Goal: Check status: Check status

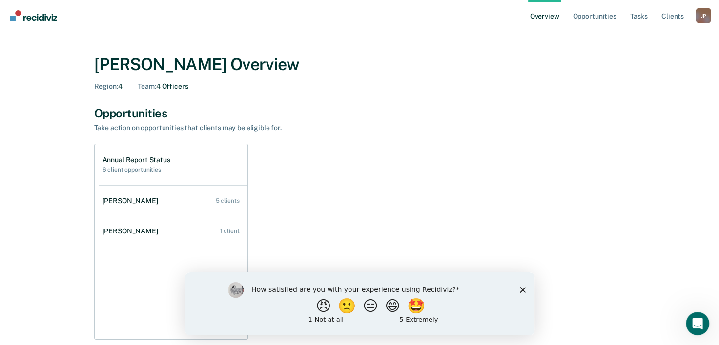
click at [522, 291] on icon "Close survey" at bounding box center [522, 290] width 6 height 6
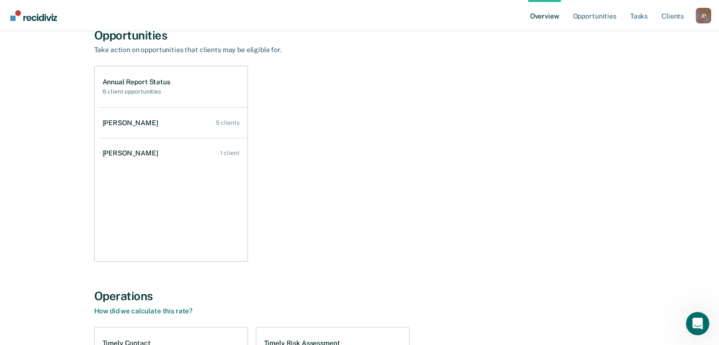
scroll to position [98, 0]
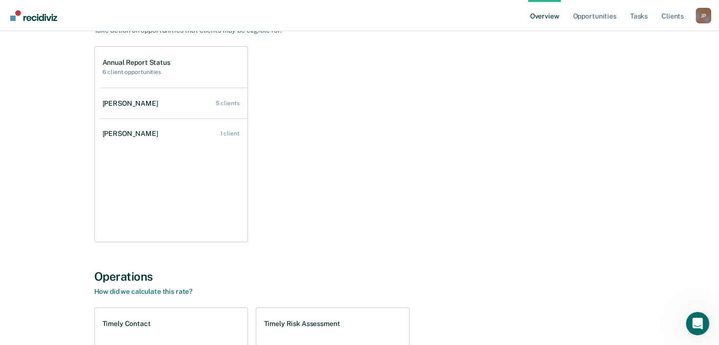
click at [115, 72] on h2 "6 client opportunities" at bounding box center [136, 72] width 68 height 7
click at [115, 62] on h1 "Annual Report Status" at bounding box center [136, 63] width 68 height 8
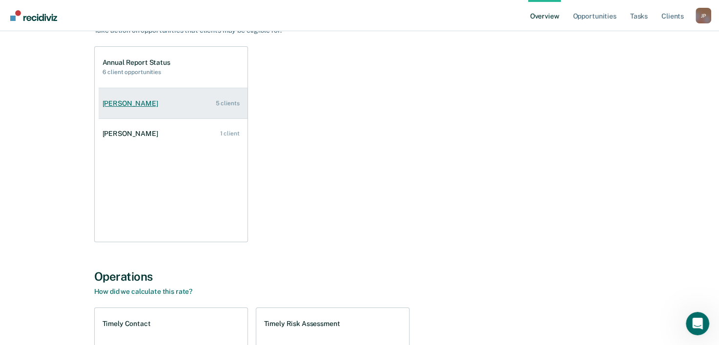
scroll to position [0, 0]
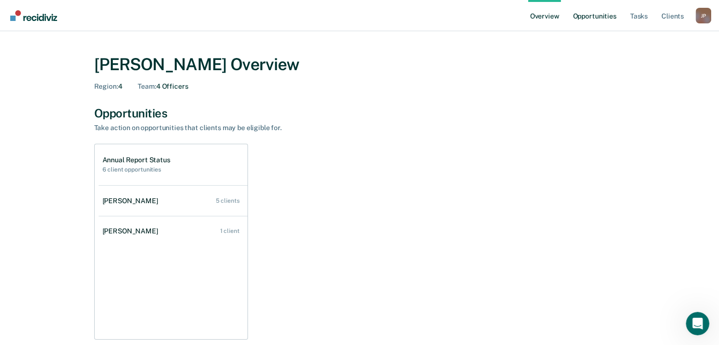
click at [592, 18] on link "Opportunities" at bounding box center [593, 15] width 47 height 31
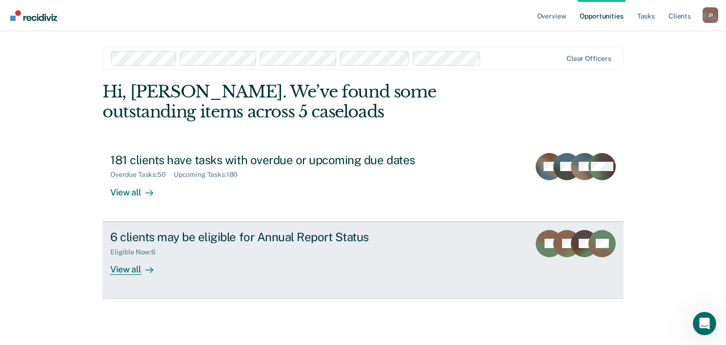
click at [123, 269] on div "View all" at bounding box center [137, 265] width 55 height 19
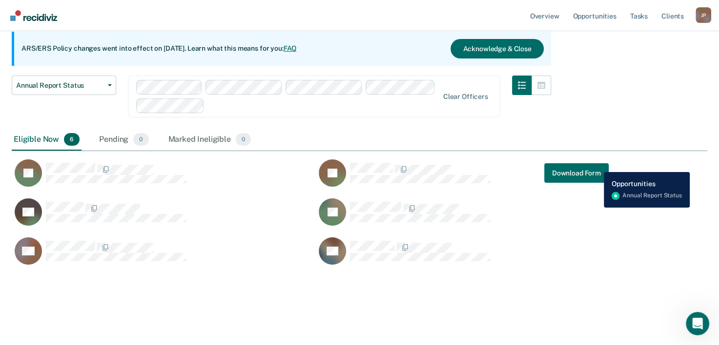
scroll to position [287, 688]
